Goal: Check status

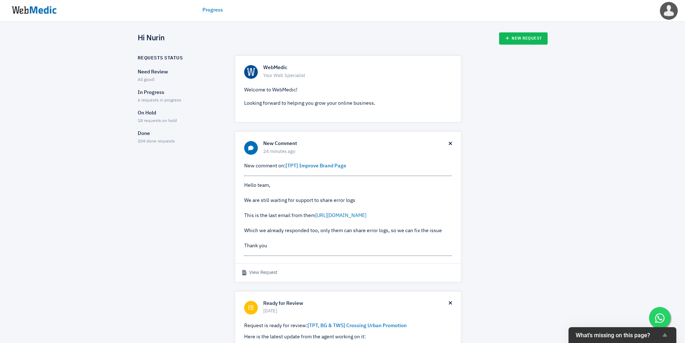
click at [163, 96] on p "In Progress" at bounding box center [180, 93] width 85 height 8
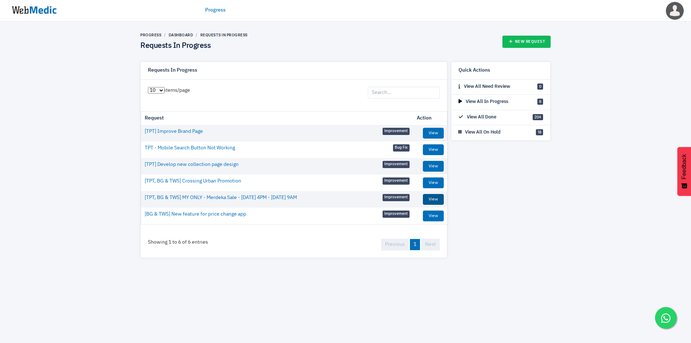
click at [434, 200] on link "View" at bounding box center [433, 199] width 21 height 11
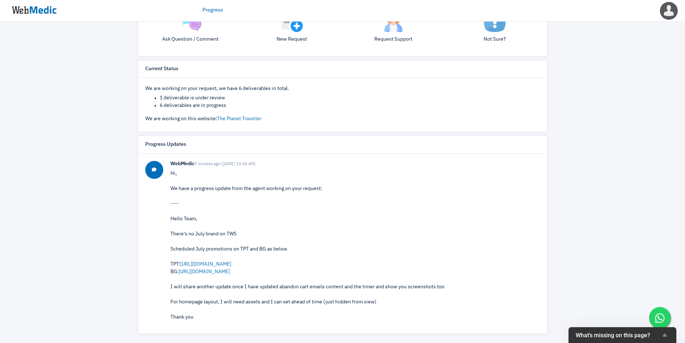
scroll to position [178, 0]
